Goal: Task Accomplishment & Management: Complete application form

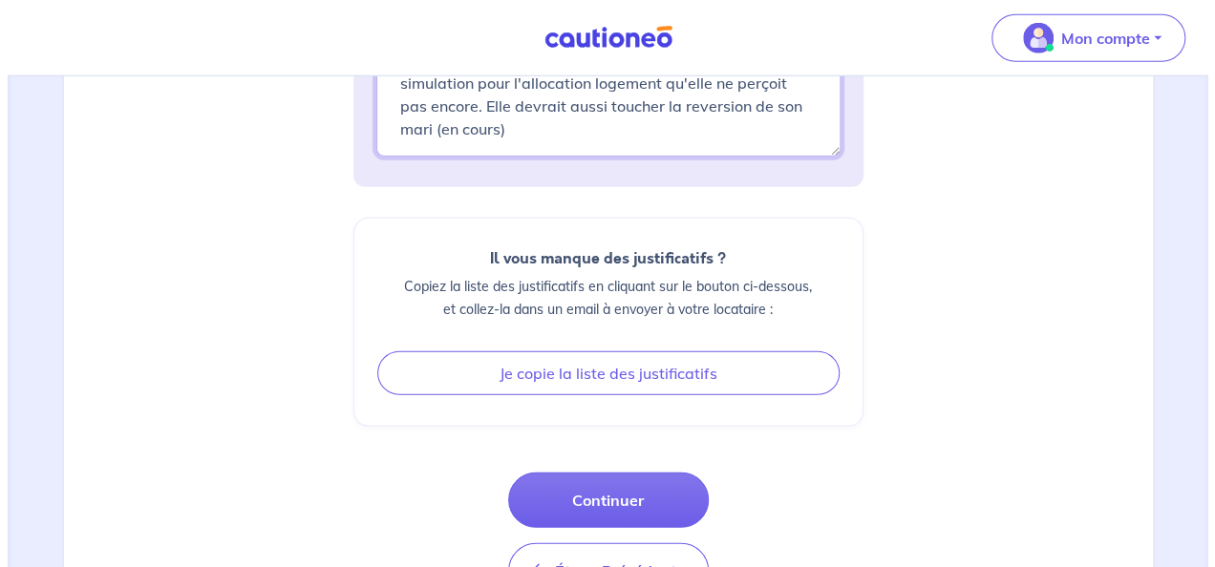
scroll to position [2594, 0]
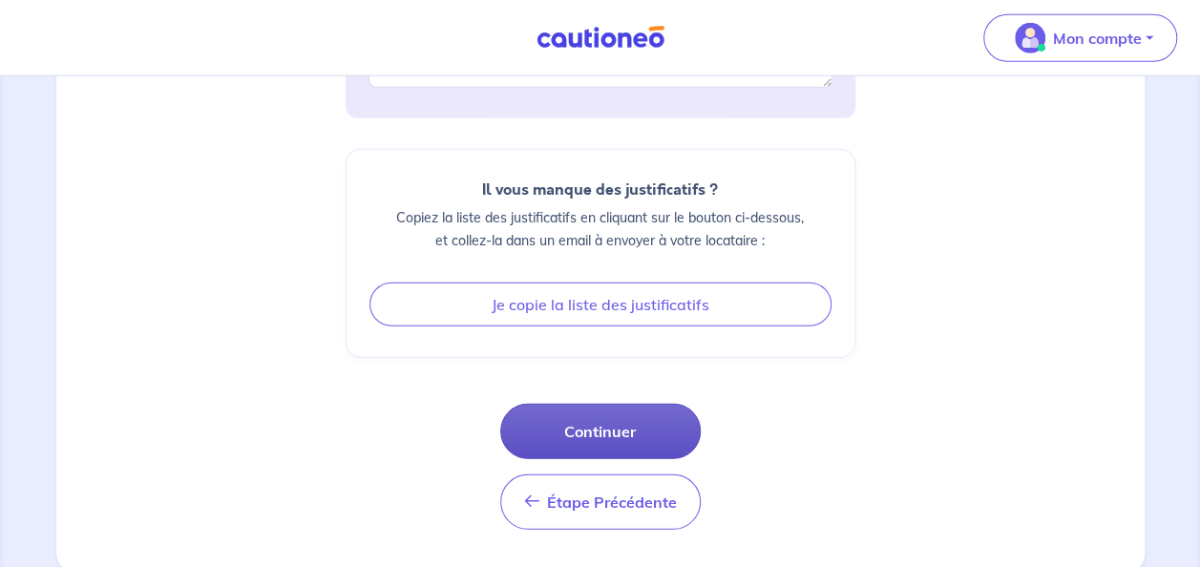
click at [622, 430] on button "Continuer" at bounding box center [600, 431] width 201 height 55
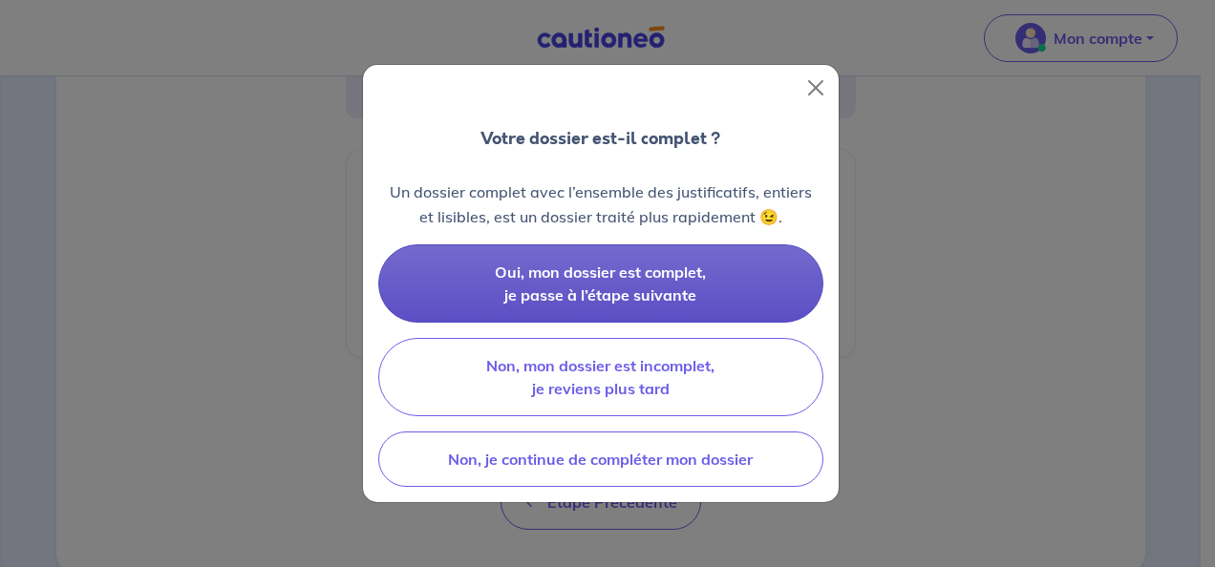
click at [649, 288] on span "Oui, mon dossier est complet, je passe à l’étape suivante" at bounding box center [600, 284] width 211 height 42
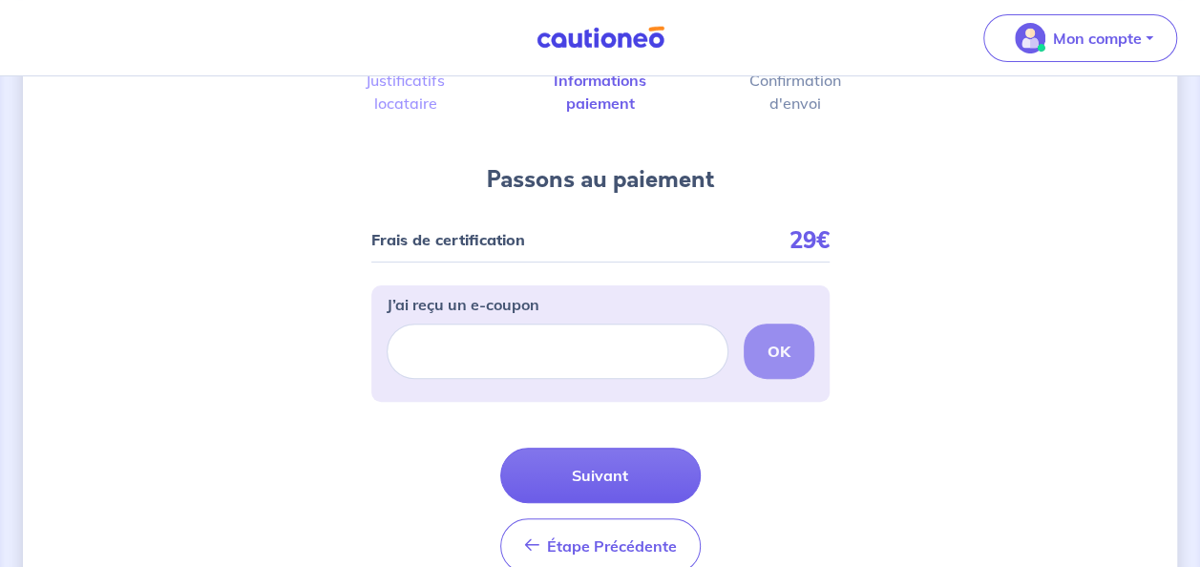
scroll to position [168, 0]
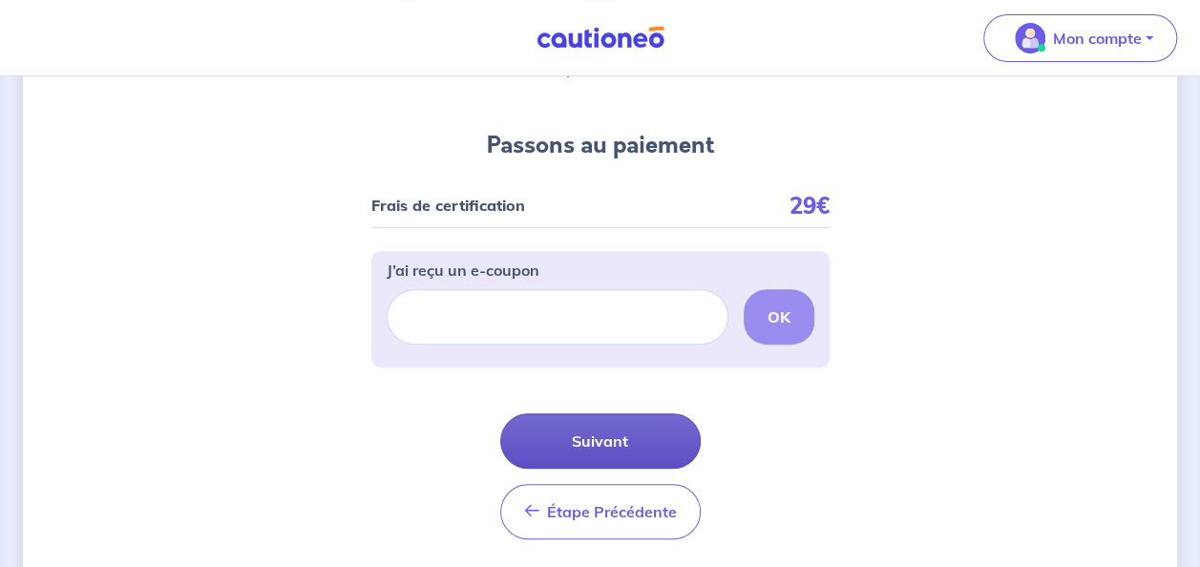
click at [620, 439] on button "Suivant" at bounding box center [600, 440] width 201 height 55
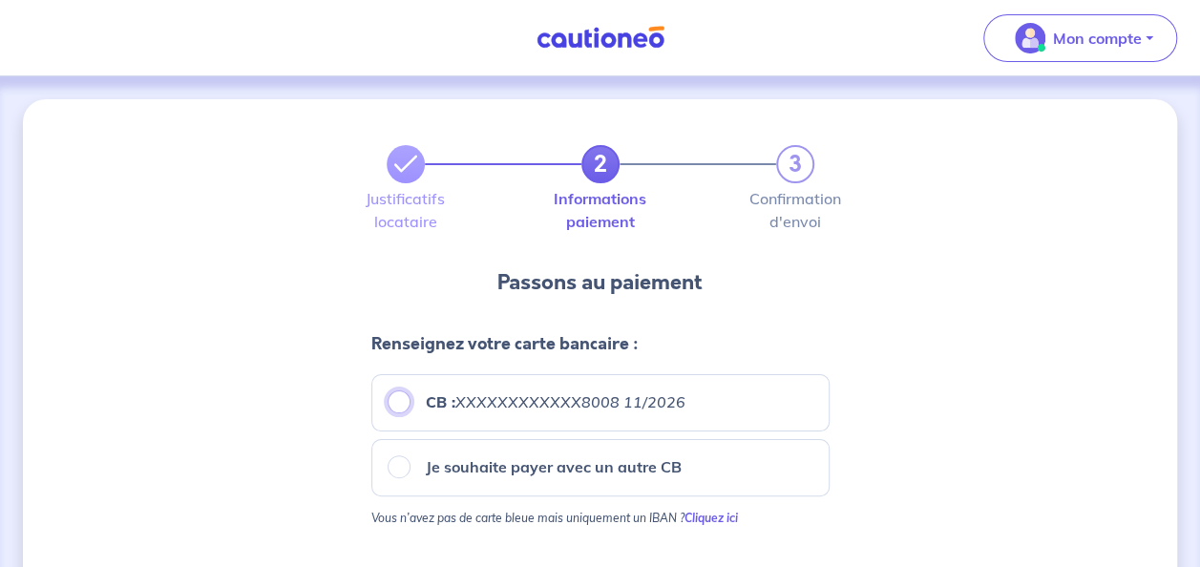
click at [401, 401] on input "CB : XXXXXXXXXXXX8008 11/2026" at bounding box center [399, 402] width 23 height 23
radio input "true"
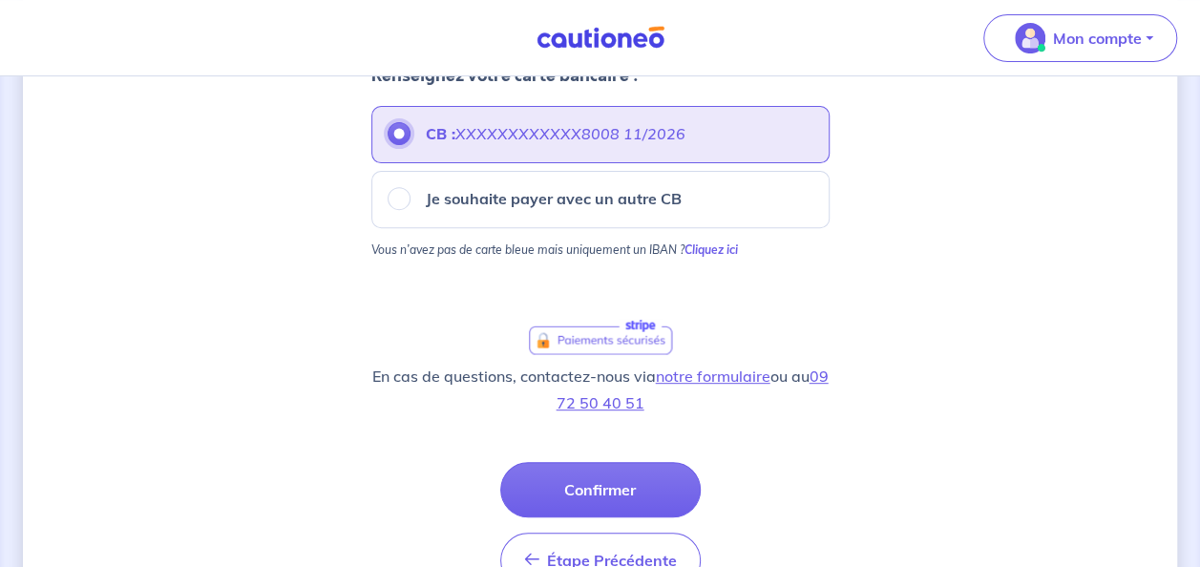
scroll to position [269, 0]
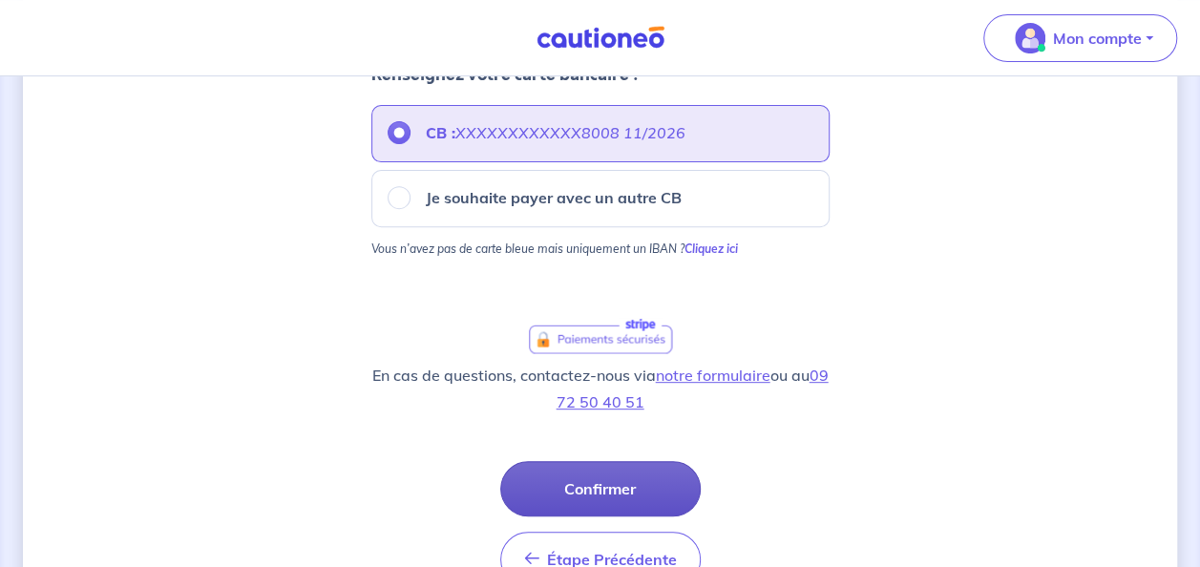
click at [632, 484] on button "Confirmer" at bounding box center [600, 488] width 201 height 55
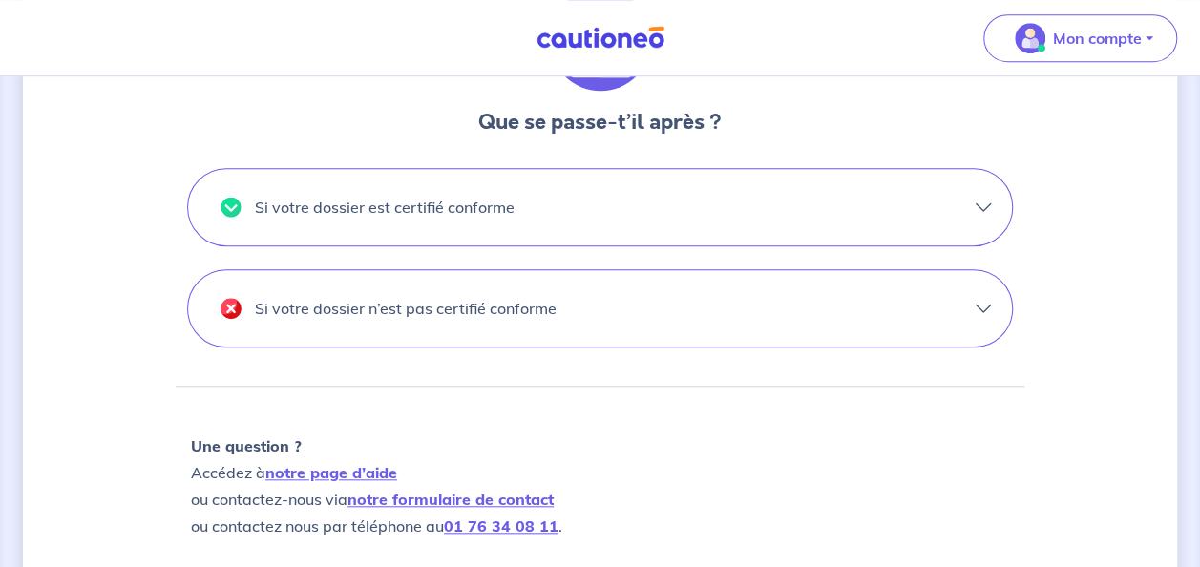
scroll to position [679, 0]
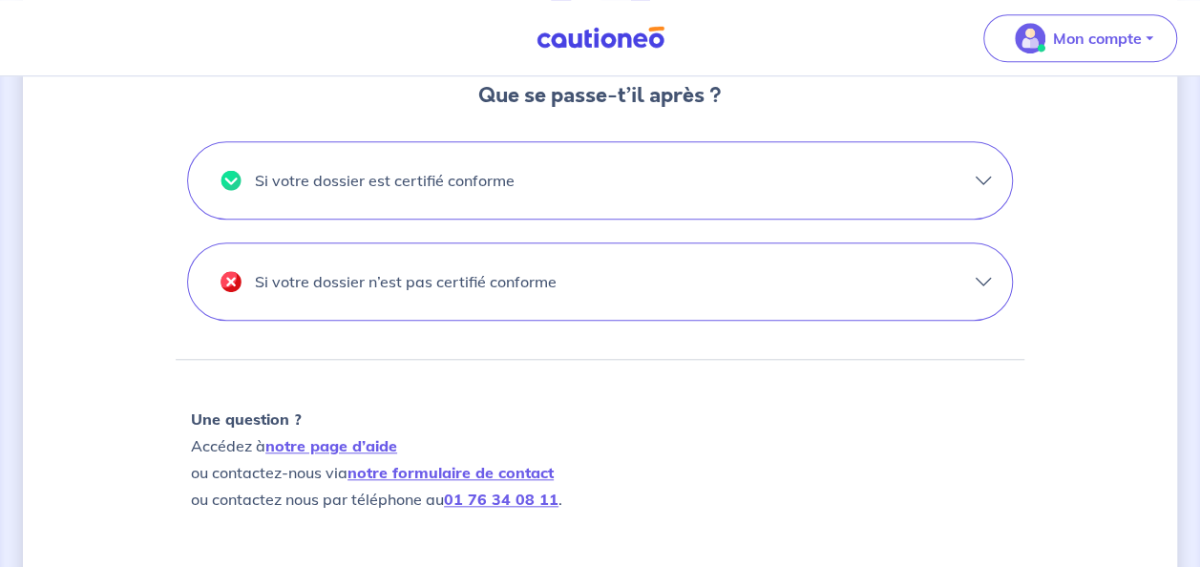
click at [985, 277] on button "Si votre dossier n’est pas certifié conforme" at bounding box center [600, 282] width 824 height 76
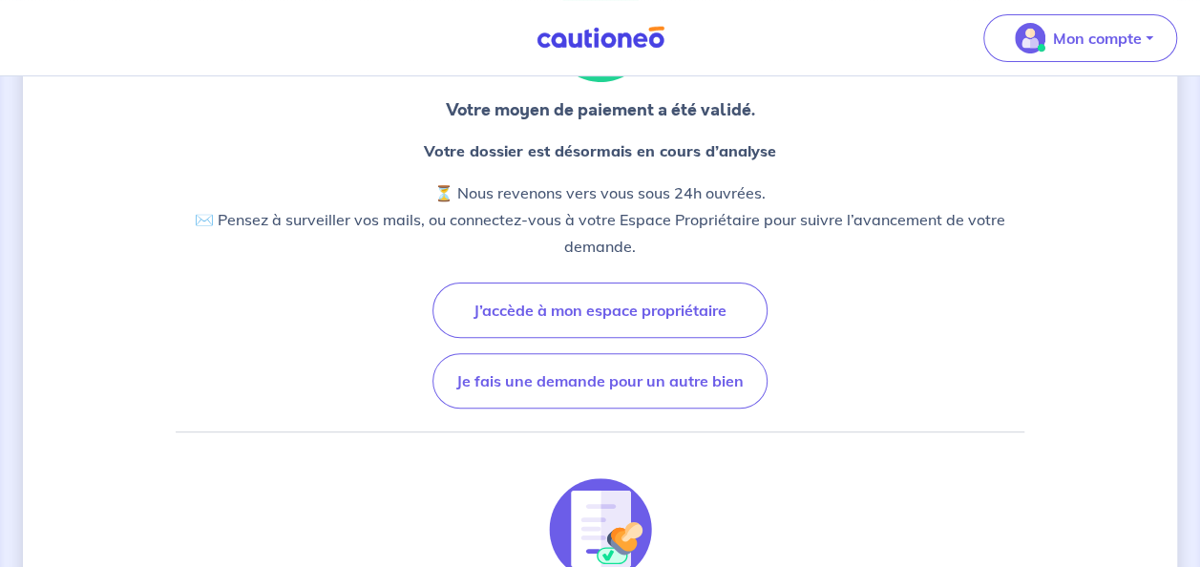
scroll to position [0, 0]
